Goal: Task Accomplishment & Management: Manage account settings

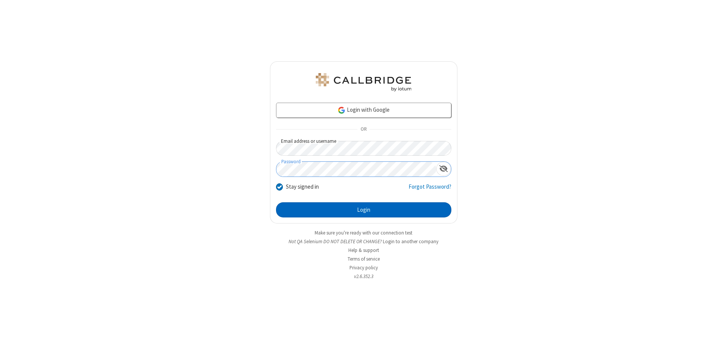
click at [363, 210] on button "Login" at bounding box center [363, 209] width 175 height 15
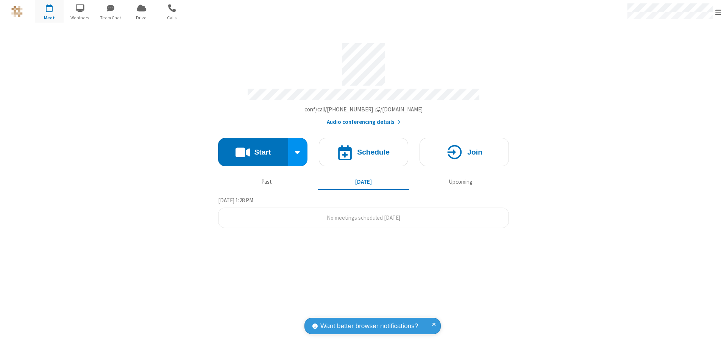
click at [718, 12] on span "Open menu" at bounding box center [718, 12] width 6 height 8
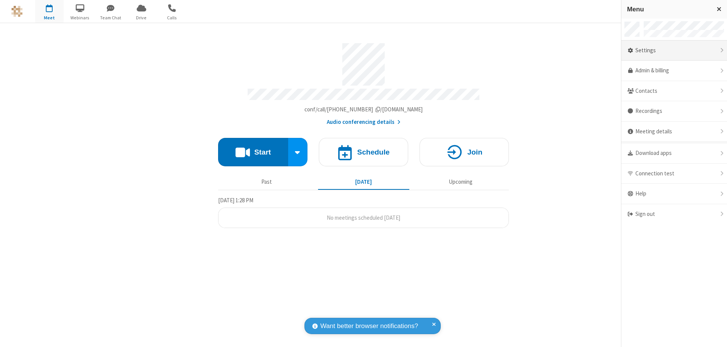
click at [674, 50] on div "Settings" at bounding box center [674, 51] width 106 height 20
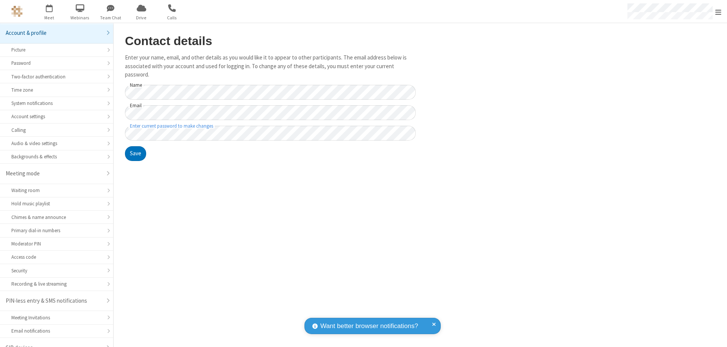
scroll to position [11, 0]
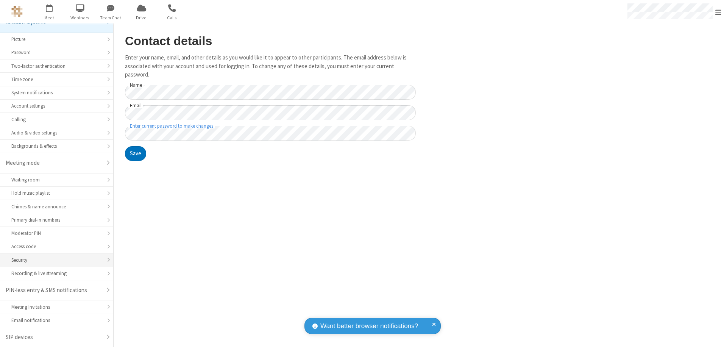
click at [54, 260] on div "Security" at bounding box center [56, 259] width 90 height 7
